Goal: Communication & Community: Participate in discussion

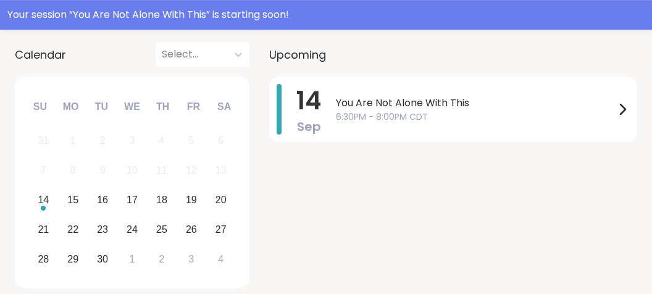
scroll to position [177, 0]
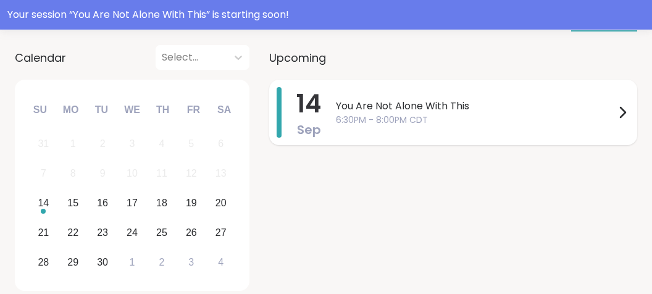
click at [512, 102] on span "You Are Not Alone With This" at bounding box center [475, 106] width 279 height 15
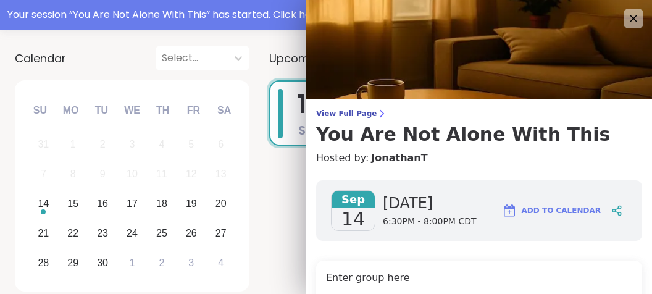
scroll to position [0, 0]
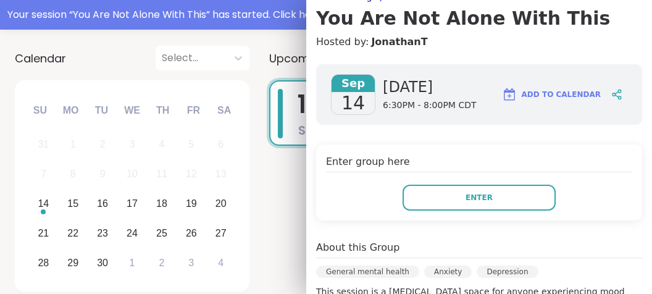
scroll to position [154, 0]
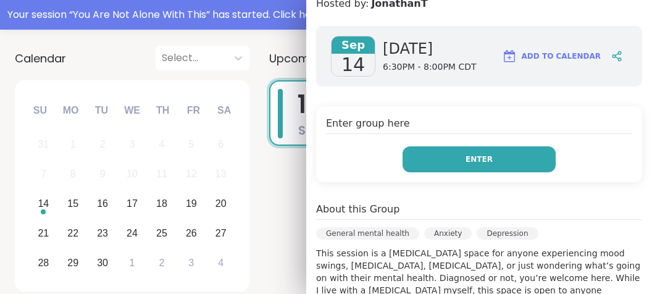
click at [477, 156] on span "Enter" at bounding box center [479, 159] width 27 height 11
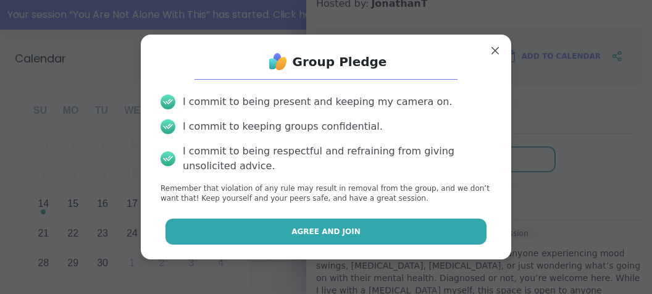
click at [379, 220] on button "Agree and Join" at bounding box center [326, 232] width 322 height 26
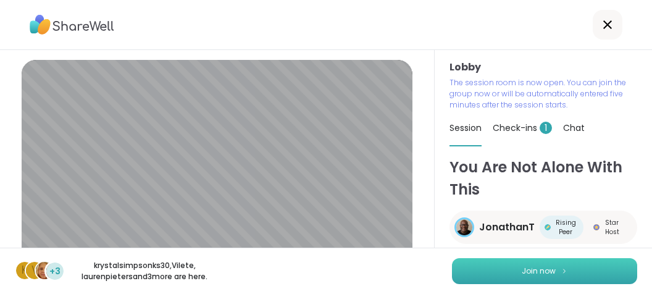
click at [520, 269] on button "Join now" at bounding box center [544, 271] width 185 height 26
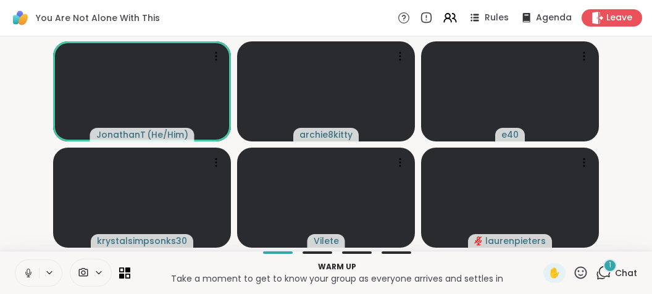
click at [29, 270] on icon at bounding box center [28, 272] width 3 height 6
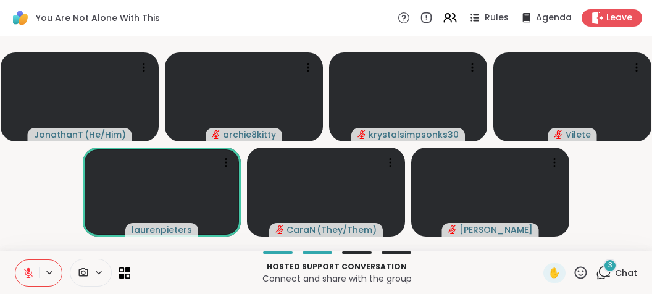
click at [0, 274] on div "Hosted support conversation Connect and share with the group ✋ 3 Chat" at bounding box center [326, 272] width 652 height 43
drag, startPoint x: 0, startPoint y: 274, endPoint x: 36, endPoint y: 294, distance: 41.2
click at [36, 293] on div "Hosted support conversation Connect and share with the group ✋ 3 Chat" at bounding box center [326, 272] width 652 height 43
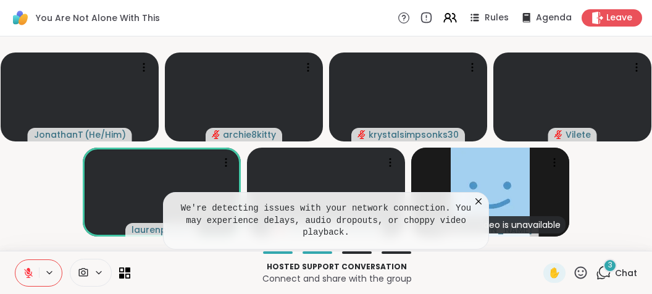
click at [478, 207] on icon at bounding box center [478, 201] width 12 height 12
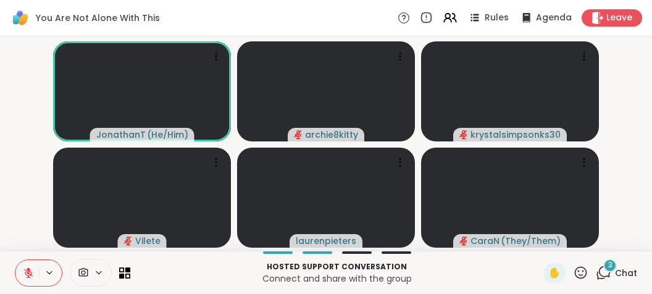
click at [29, 270] on icon at bounding box center [29, 269] width 4 height 5
click at [29, 270] on icon at bounding box center [28, 272] width 3 height 6
click at [29, 270] on icon at bounding box center [29, 269] width 4 height 5
click at [29, 270] on icon at bounding box center [28, 272] width 3 height 6
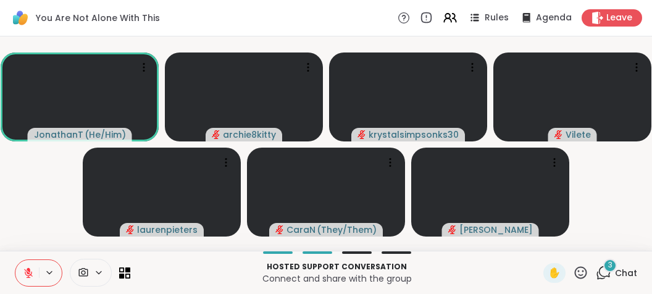
click at [29, 270] on icon at bounding box center [29, 269] width 4 height 5
click at [29, 270] on icon at bounding box center [28, 272] width 3 height 6
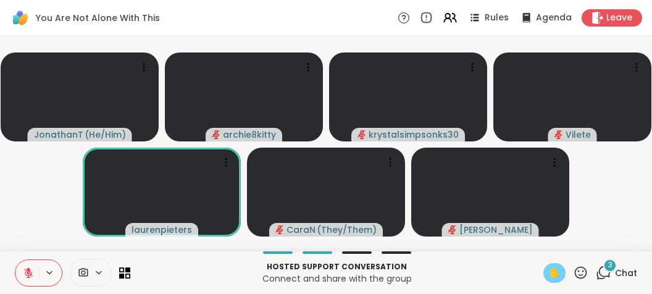
click at [558, 275] on span "✋" at bounding box center [554, 273] width 12 height 15
click at [558, 276] on span "✋" at bounding box center [554, 273] width 12 height 15
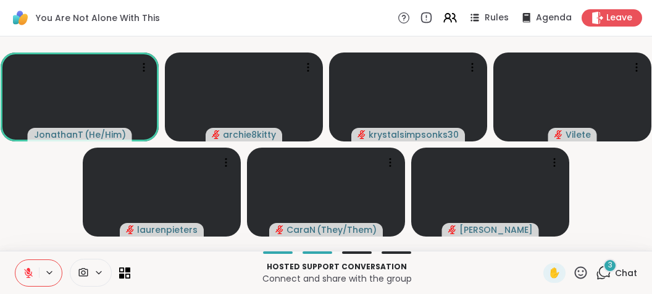
click at [611, 269] on span "3" at bounding box center [610, 265] width 4 height 10
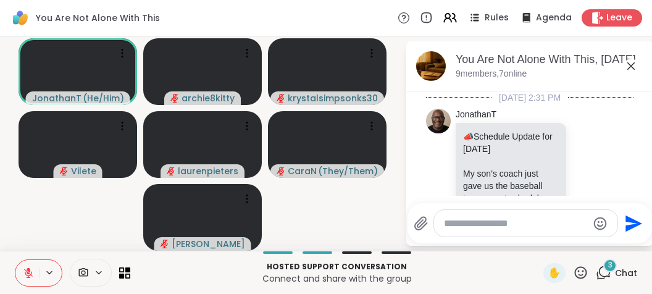
scroll to position [1138, 0]
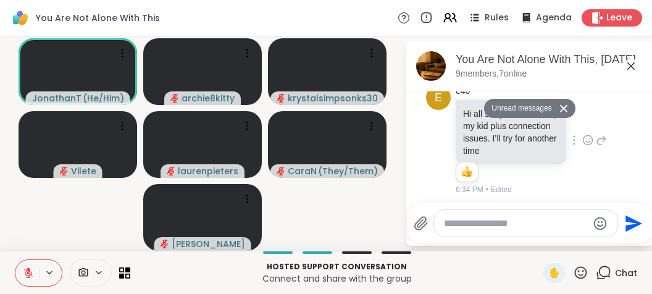
click at [606, 185] on div "e40 Hi all sorry I have to help my kid plus connection issues. I’ll try for ano…" at bounding box center [531, 140] width 151 height 111
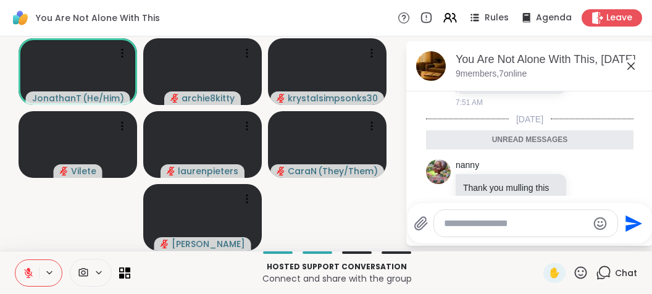
scroll to position [905, 0]
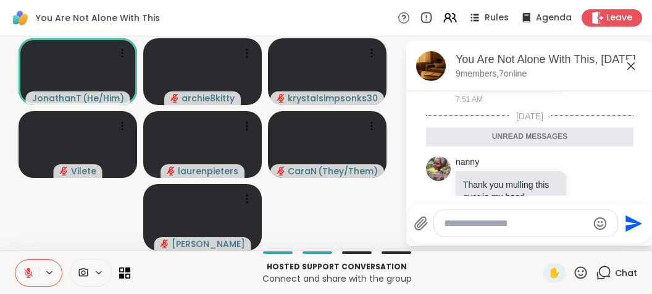
click at [632, 63] on icon at bounding box center [631, 66] width 15 height 15
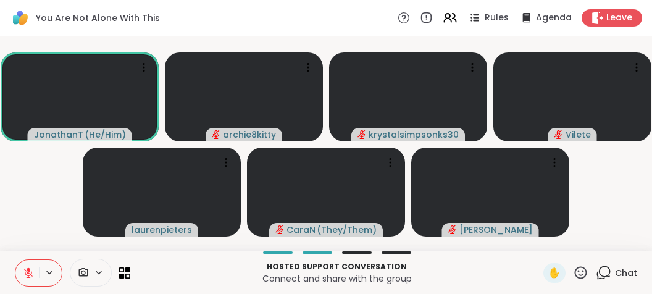
click at [26, 267] on icon at bounding box center [28, 272] width 11 height 11
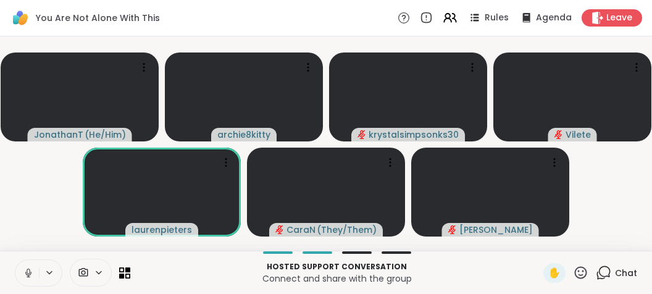
click at [26, 267] on icon at bounding box center [28, 272] width 11 height 11
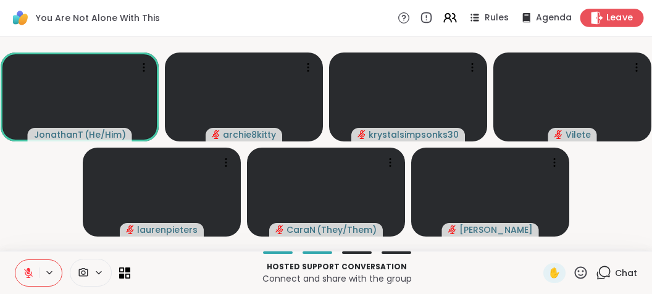
click at [616, 15] on span "Leave" at bounding box center [619, 18] width 27 height 13
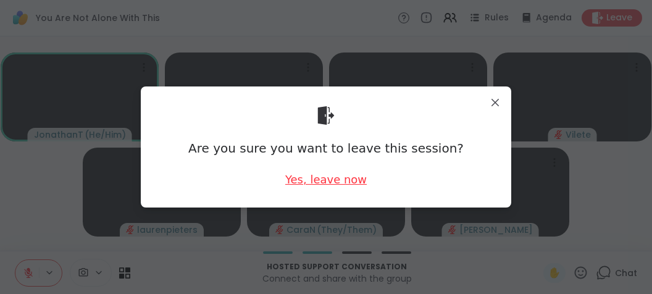
click at [318, 180] on div "Yes, leave now" at bounding box center [326, 179] width 82 height 15
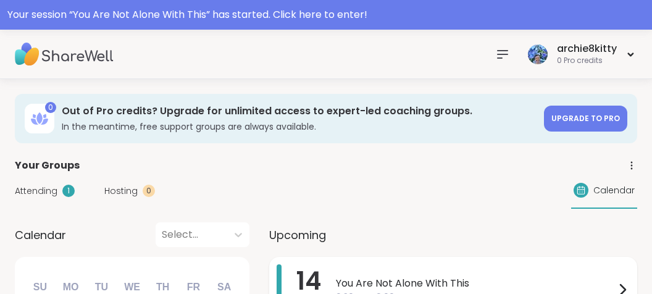
click at [389, 272] on div "You Are Not Alone With This 6:30PM - 8:00PM CDT" at bounding box center [483, 289] width 294 height 51
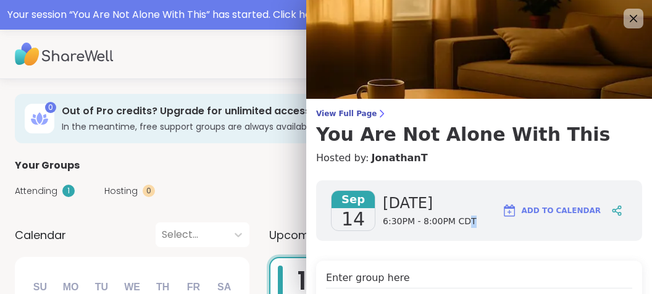
drag, startPoint x: 389, startPoint y: 272, endPoint x: 458, endPoint y: 241, distance: 75.2
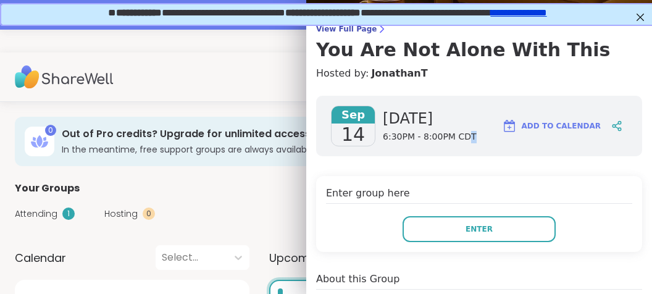
scroll to position [154, 0]
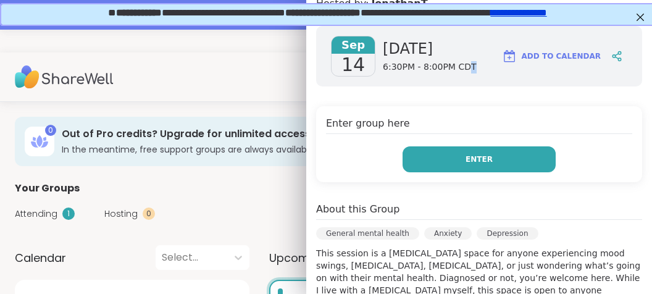
click at [479, 158] on span "Enter" at bounding box center [479, 159] width 27 height 11
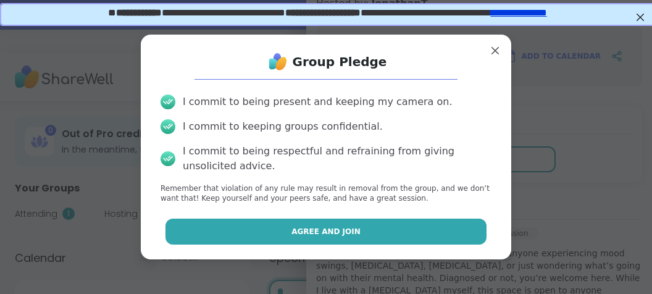
click at [425, 228] on button "Agree and Join" at bounding box center [326, 232] width 322 height 26
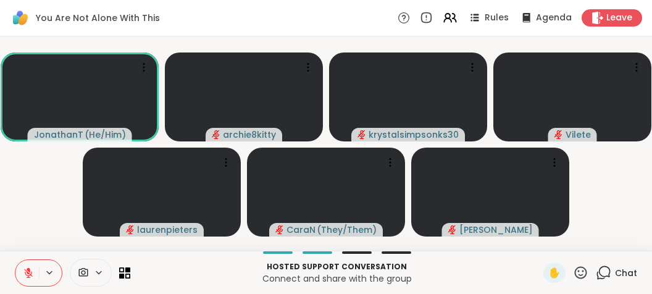
click at [27, 273] on icon at bounding box center [28, 273] width 9 height 9
click at [27, 273] on icon at bounding box center [28, 272] width 11 height 11
click at [27, 276] on icon at bounding box center [28, 273] width 9 height 9
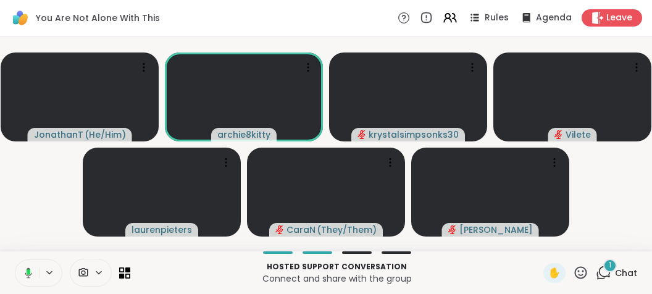
click at [27, 275] on icon at bounding box center [28, 272] width 7 height 10
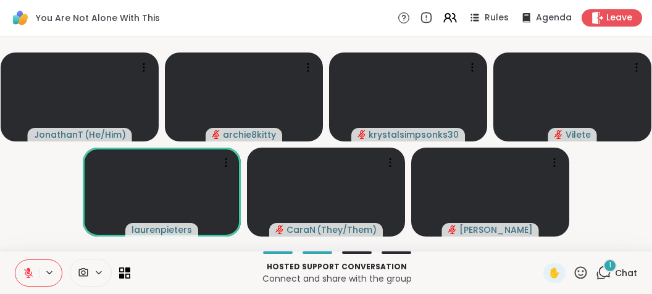
click at [603, 272] on icon at bounding box center [603, 272] width 15 height 15
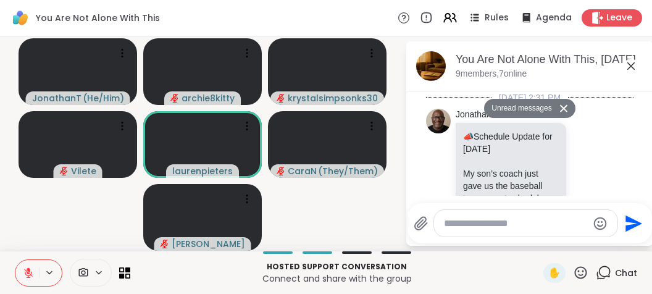
scroll to position [1431, 0]
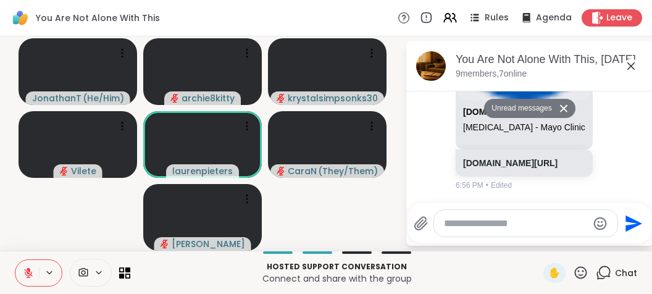
click at [603, 272] on icon at bounding box center [603, 272] width 15 height 15
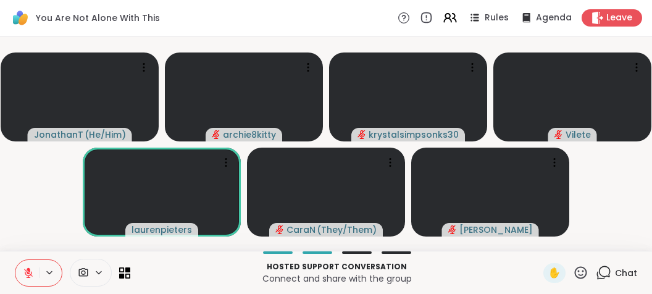
click at [609, 271] on icon at bounding box center [603, 272] width 15 height 15
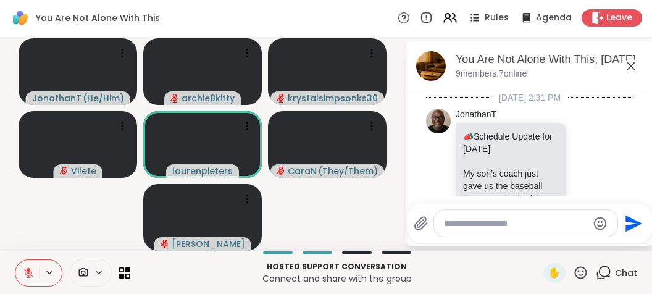
scroll to position [1390, 0]
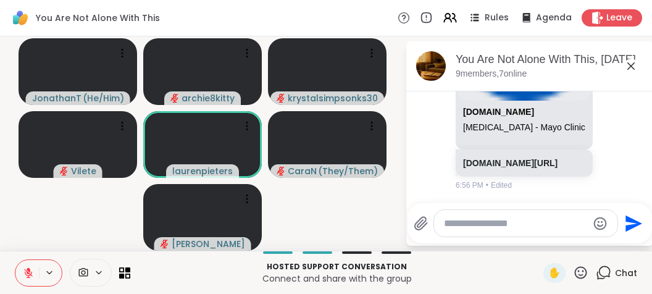
click at [558, 228] on textarea "Type your message" at bounding box center [516, 223] width 144 height 12
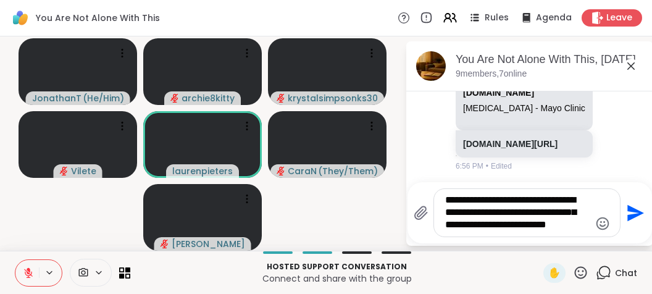
scroll to position [0, 0]
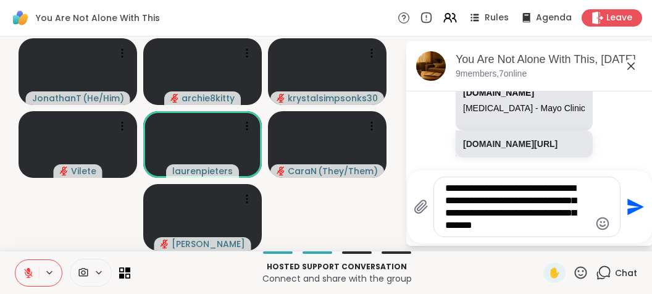
type textarea "**********"
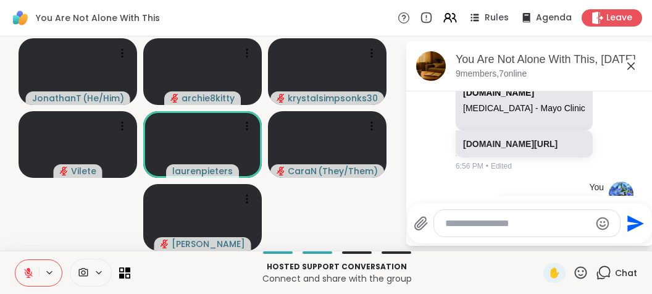
scroll to position [1516, 0]
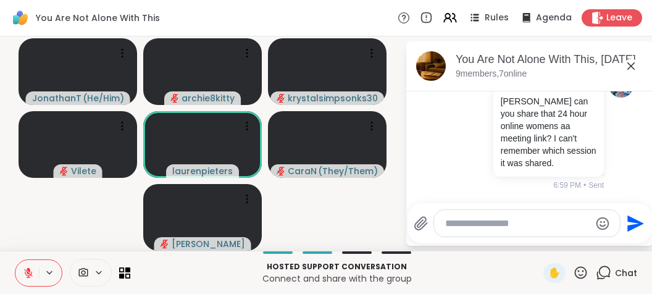
click at [634, 62] on icon at bounding box center [631, 66] width 15 height 15
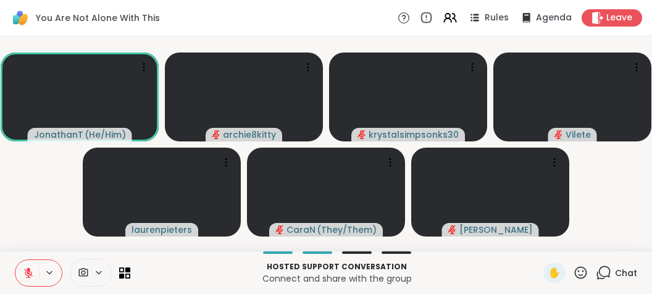
click at [28, 269] on icon at bounding box center [29, 269] width 4 height 5
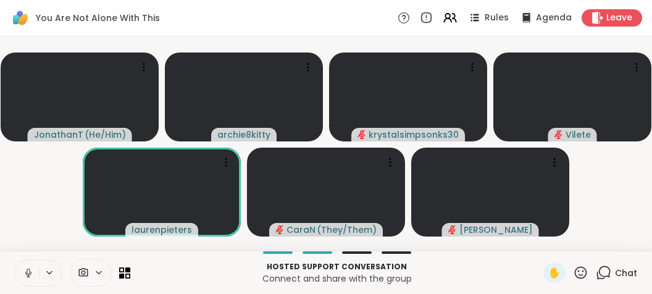
click at [28, 269] on icon at bounding box center [28, 272] width 3 height 6
click at [28, 269] on icon at bounding box center [29, 269] width 4 height 5
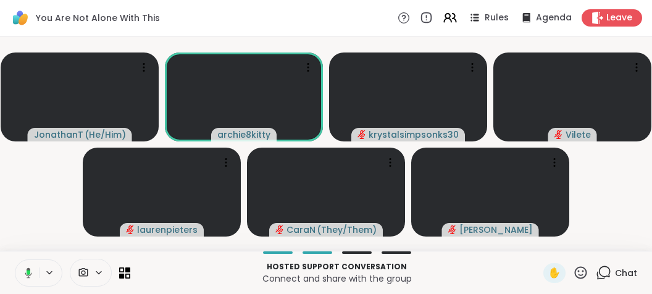
click at [28, 269] on icon at bounding box center [28, 272] width 7 height 10
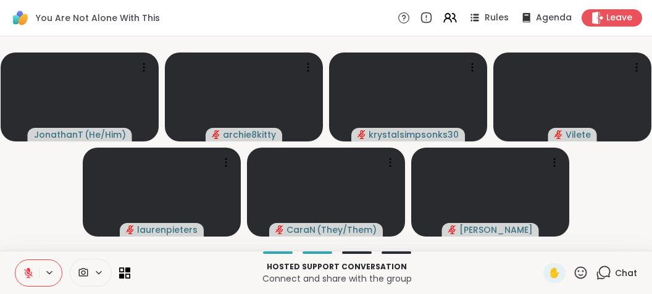
click at [28, 269] on icon at bounding box center [29, 269] width 4 height 5
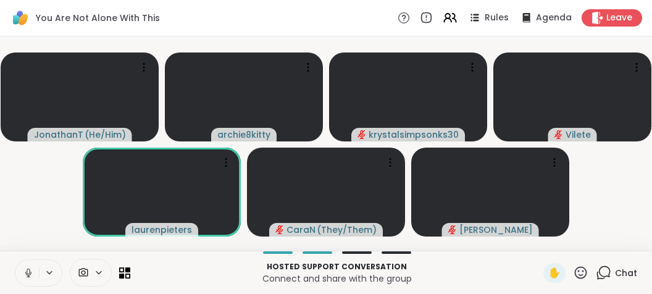
click at [28, 269] on icon at bounding box center [28, 272] width 3 height 6
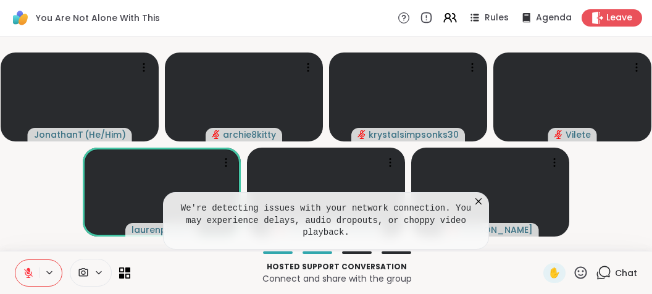
click at [474, 209] on div "We're detecting issues with your network connection. You may experience delays,…" at bounding box center [326, 220] width 326 height 57
click at [474, 207] on icon at bounding box center [478, 201] width 12 height 12
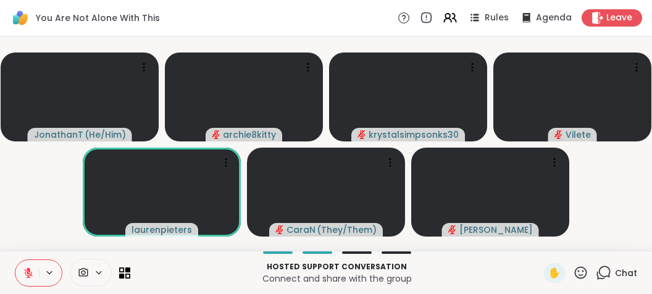
click at [600, 274] on icon at bounding box center [603, 272] width 15 height 15
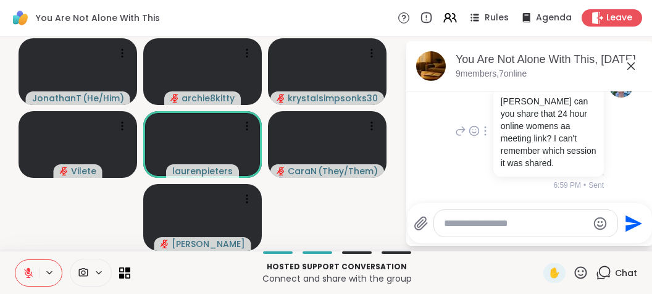
click at [442, 179] on div "You [PERSON_NAME] can you share that 24 hour online womens aa meeting link? I c…" at bounding box center [529, 132] width 207 height 128
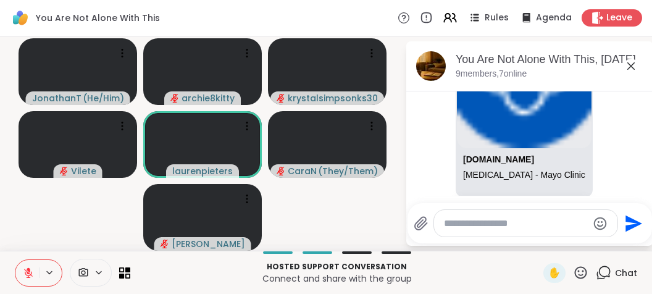
scroll to position [1284, 0]
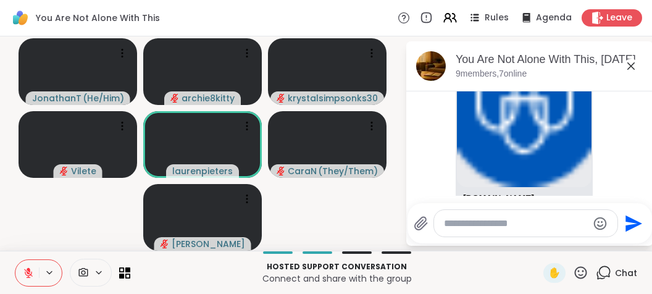
click at [633, 64] on icon at bounding box center [630, 65] width 7 height 7
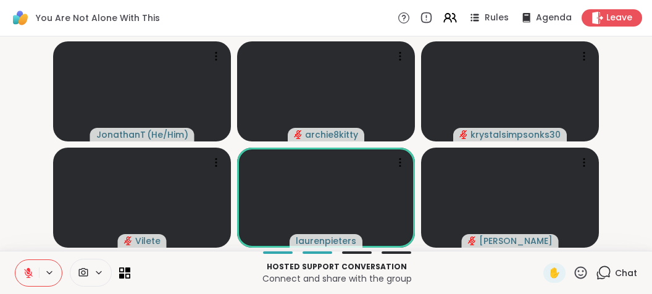
click at [606, 267] on icon at bounding box center [603, 272] width 15 height 15
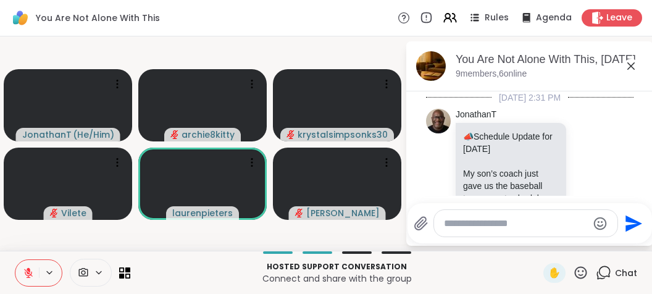
scroll to position [1516, 0]
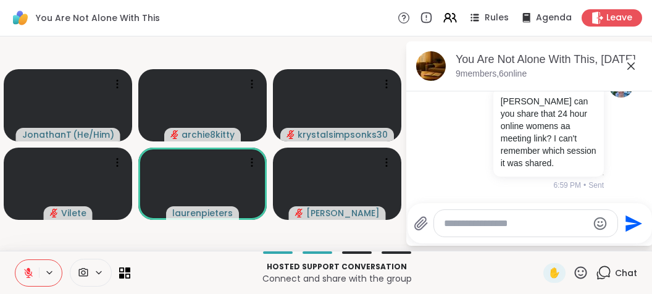
click at [487, 219] on textarea "Type your message" at bounding box center [516, 223] width 144 height 12
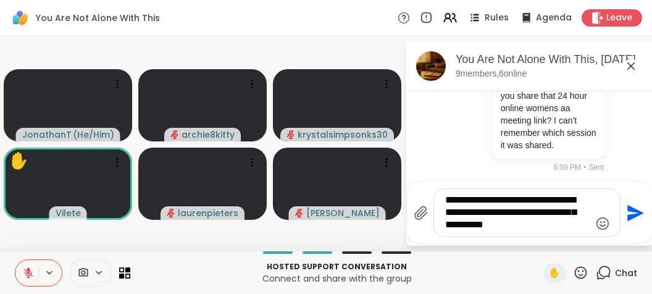
type textarea "**********"
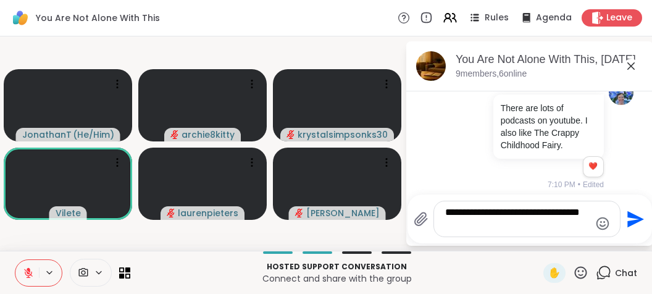
scroll to position [1645, 0]
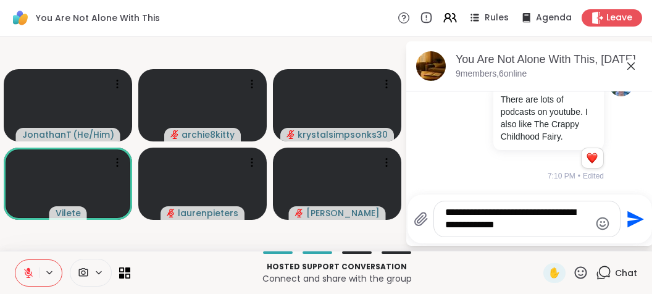
type textarea "**********"
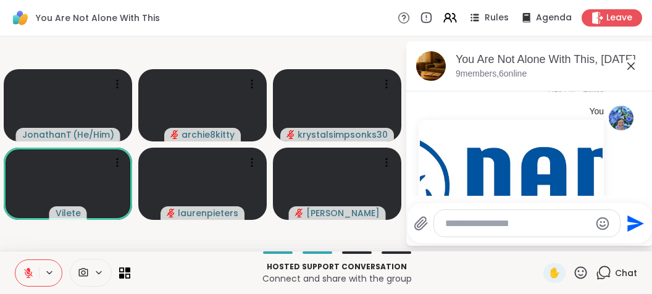
click at [632, 65] on icon at bounding box center [631, 66] width 15 height 15
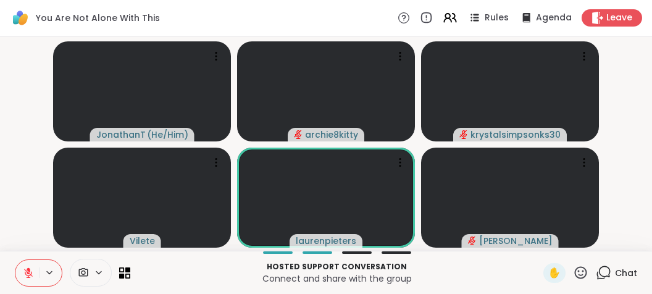
click at [606, 273] on icon at bounding box center [603, 272] width 15 height 15
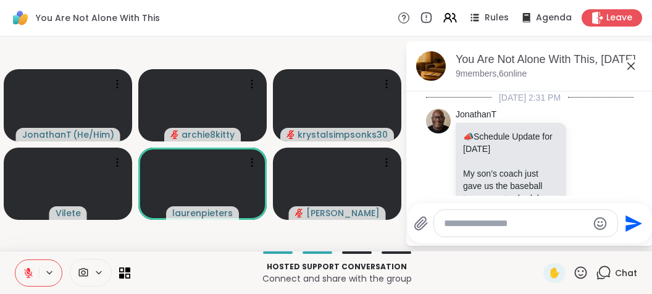
scroll to position [1946, 0]
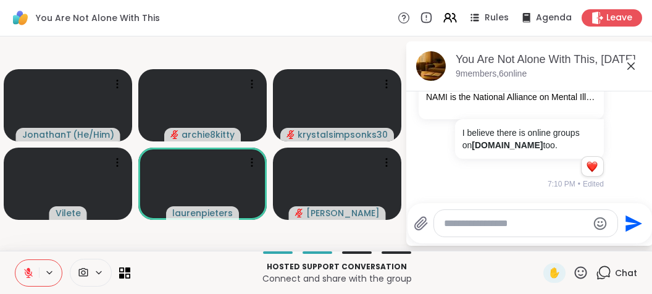
click at [430, 125] on div "You National Alliance on Mental Illness (NAMI) Homepage NAMI is the National Al…" at bounding box center [529, 35] width 207 height 320
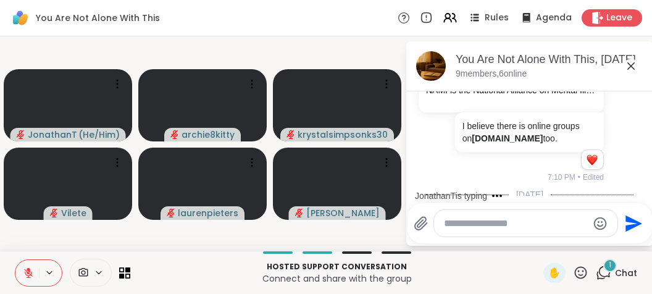
scroll to position [2060, 0]
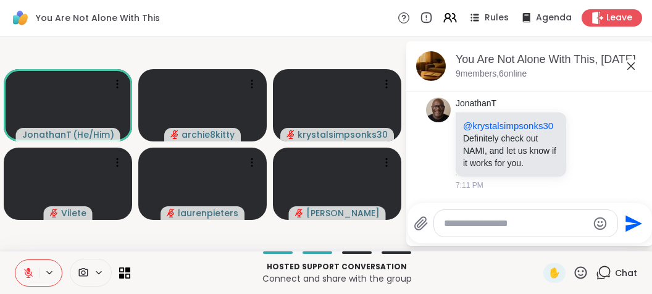
click at [24, 270] on icon at bounding box center [28, 273] width 9 height 9
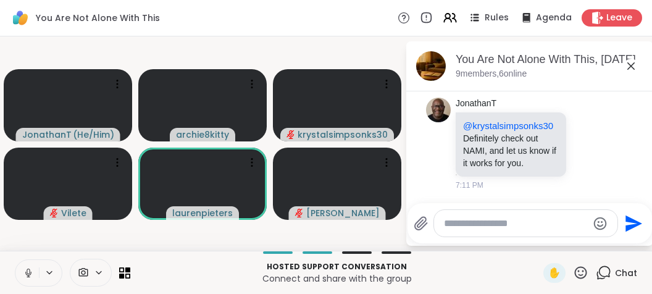
click at [24, 270] on icon at bounding box center [28, 272] width 11 height 11
click at [24, 270] on icon at bounding box center [28, 273] width 9 height 9
click at [26, 271] on icon at bounding box center [28, 272] width 11 height 11
click at [25, 270] on icon at bounding box center [28, 272] width 11 height 11
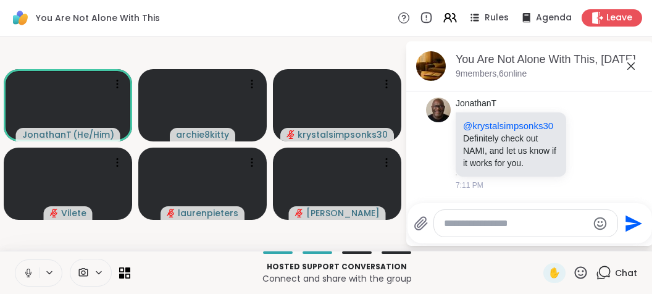
click at [25, 273] on icon at bounding box center [28, 272] width 11 height 11
click at [464, 226] on textarea "Type your message" at bounding box center [516, 223] width 144 height 12
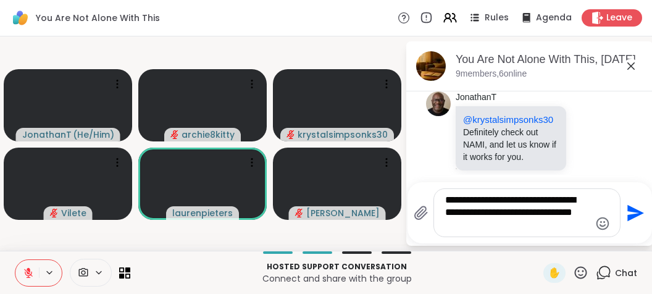
type textarea "**********"
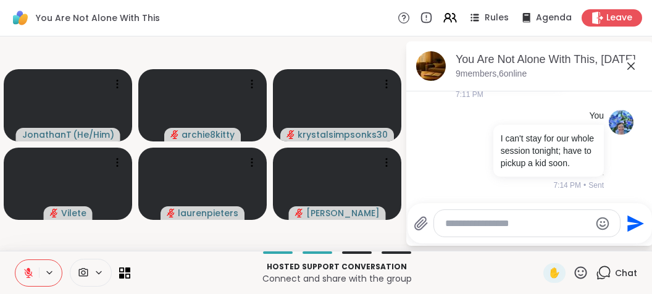
scroll to position [2168, 0]
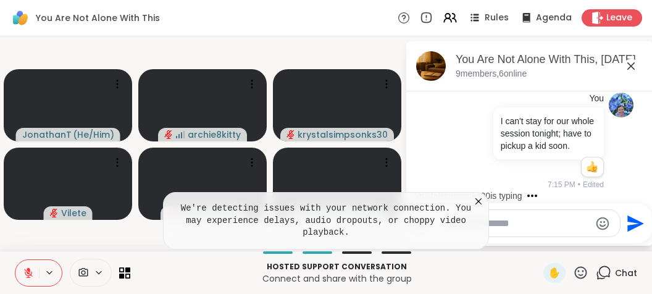
click at [480, 207] on icon at bounding box center [478, 201] width 12 height 12
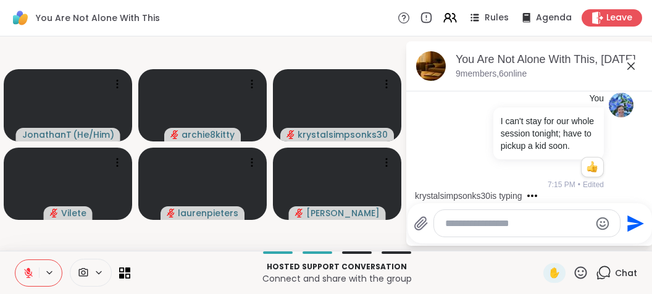
click at [501, 222] on textarea "Type your message" at bounding box center [517, 223] width 144 height 12
click at [493, 223] on textarea "Type your message" at bounding box center [517, 223] width 144 height 12
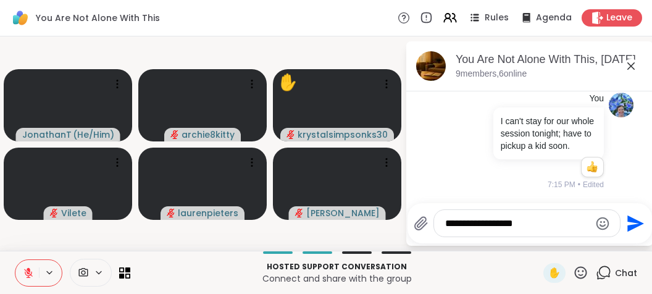
type textarea "**********"
click at [489, 211] on div "**********" at bounding box center [526, 223] width 187 height 28
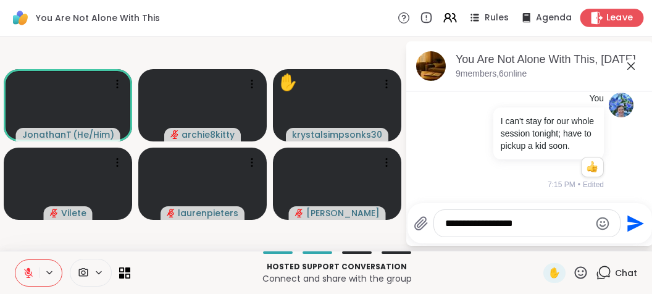
click at [599, 19] on icon at bounding box center [596, 17] width 13 height 13
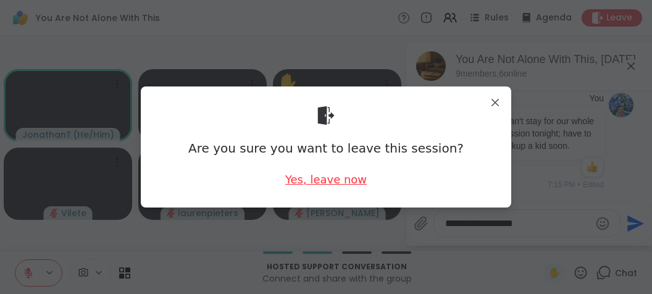
click at [339, 180] on div "Yes, leave now" at bounding box center [326, 179] width 82 height 15
